Goal: Check status

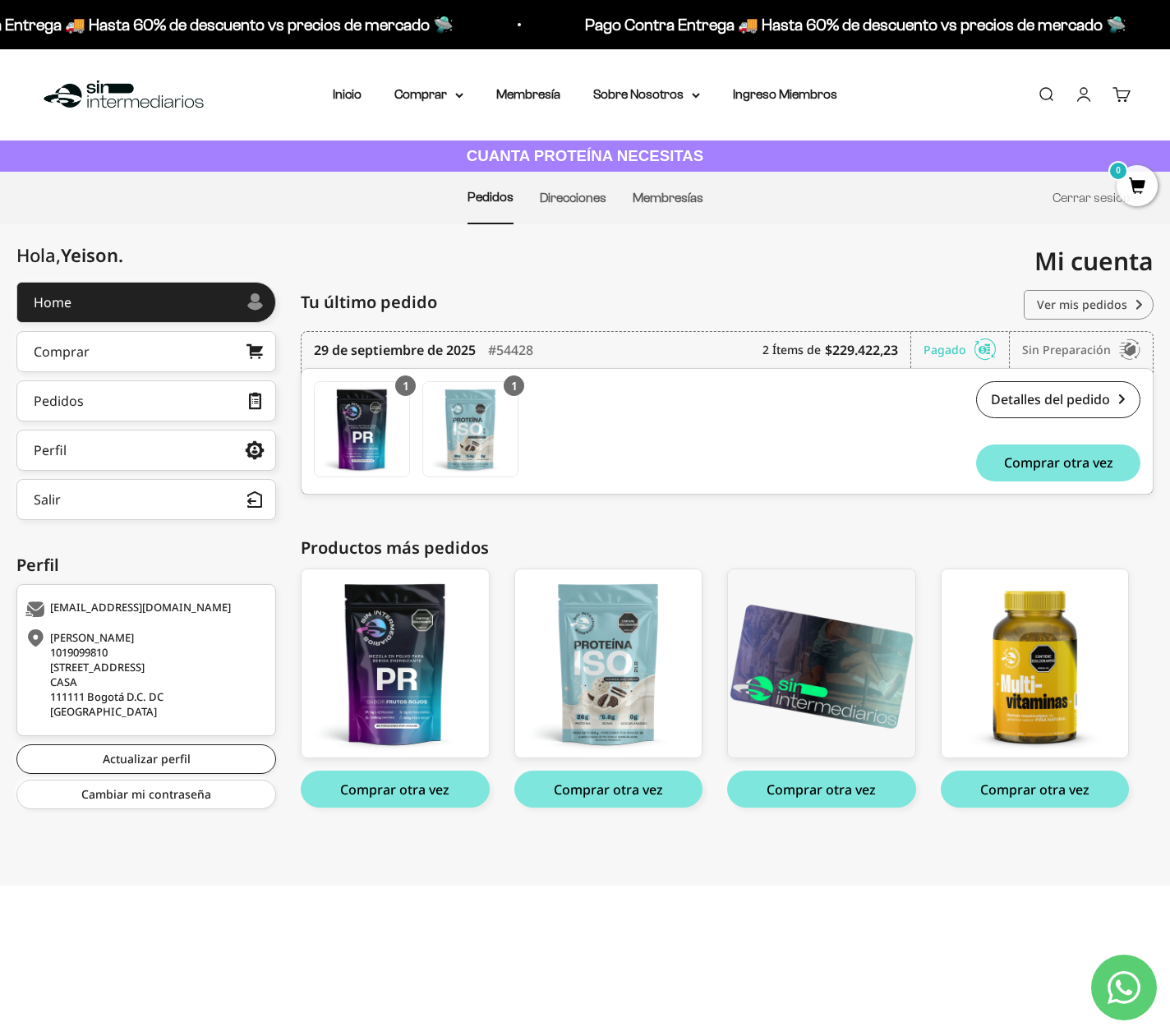
click at [1071, 297] on link "Ver mis pedidos" at bounding box center [1088, 304] width 130 height 29
